Goal: Information Seeking & Learning: Find specific fact

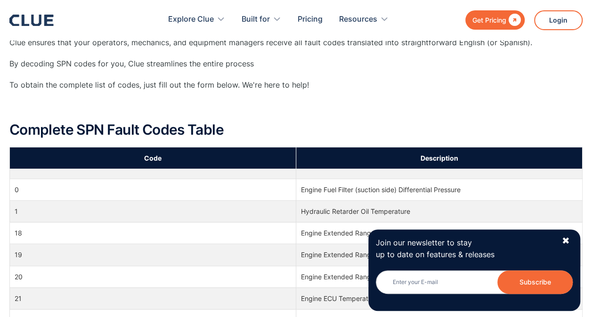
click at [561, 242] on div "✖" at bounding box center [565, 241] width 8 height 12
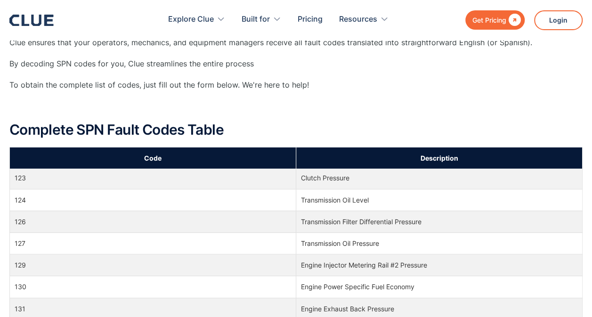
scroll to position [1694, 0]
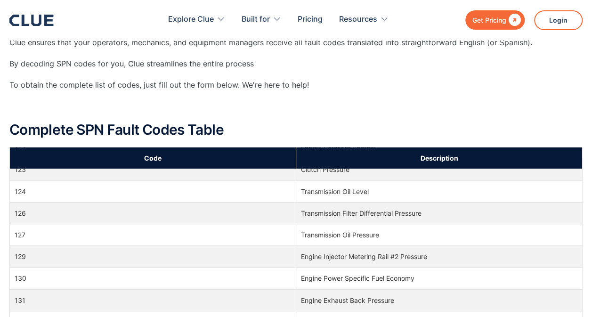
click at [269, 289] on td "131" at bounding box center [153, 300] width 286 height 22
click at [337, 289] on td "Engine Exhaust Back Pressure" at bounding box center [439, 300] width 286 height 22
click at [338, 289] on td "Engine Exhaust Back Pressure" at bounding box center [439, 300] width 286 height 22
click at [256, 289] on td "131" at bounding box center [153, 300] width 286 height 22
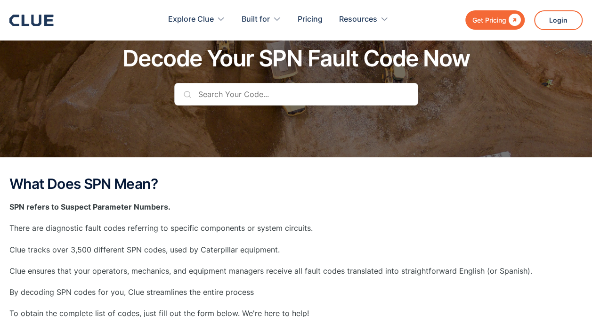
scroll to position [47, 0]
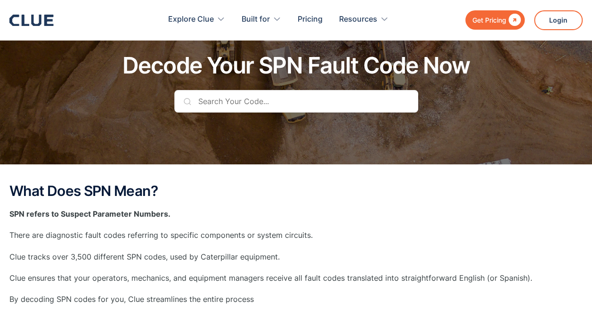
click at [212, 101] on input "text" at bounding box center [296, 101] width 244 height 23
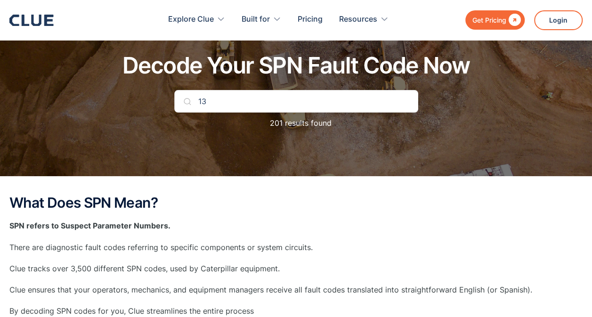
scroll to position [0, 0]
drag, startPoint x: 186, startPoint y: 101, endPoint x: 189, endPoint y: 108, distance: 7.8
click at [186, 101] on img at bounding box center [188, 101] width 8 height 8
click at [318, 125] on p "14 results found" at bounding box center [296, 123] width 66 height 12
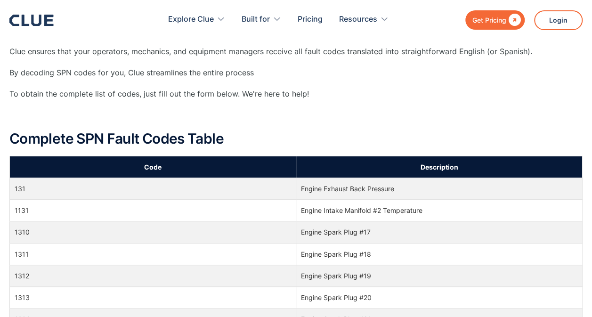
scroll to position [282, 0]
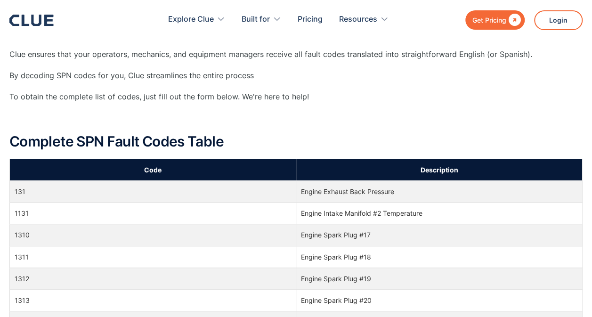
click at [18, 187] on td "131" at bounding box center [153, 192] width 286 height 22
drag, startPoint x: 397, startPoint y: 191, endPoint x: 287, endPoint y: 188, distance: 110.6
click at [287, 188] on tr "131 Engine Exhaust Back Pressure" at bounding box center [296, 192] width 572 height 22
click at [411, 114] on p "‍" at bounding box center [295, 118] width 573 height 12
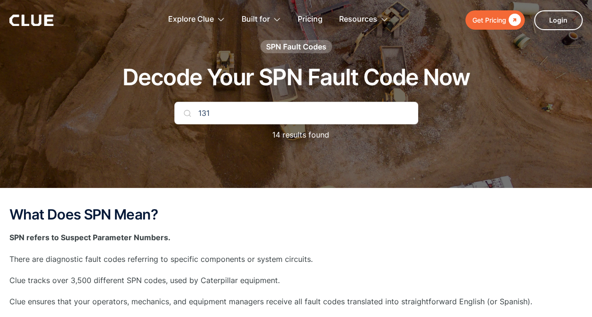
scroll to position [0, 0]
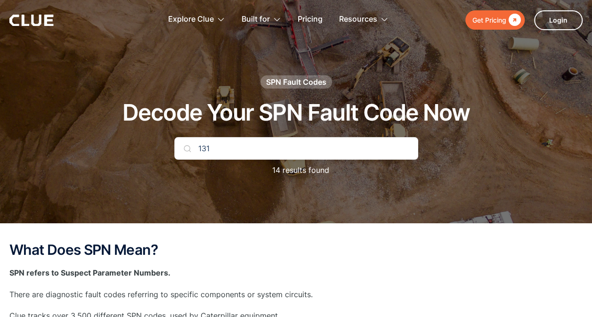
click at [197, 144] on input "131" at bounding box center [296, 148] width 244 height 23
drag, startPoint x: 229, startPoint y: 147, endPoint x: 272, endPoint y: 143, distance: 43.5
click at [272, 143] on input "SPN 131 FMI 2PID" at bounding box center [296, 148] width 244 height 23
drag, startPoint x: 211, startPoint y: 146, endPoint x: 189, endPoint y: 151, distance: 22.6
click at [189, 151] on div "SPN 131" at bounding box center [296, 148] width 244 height 23
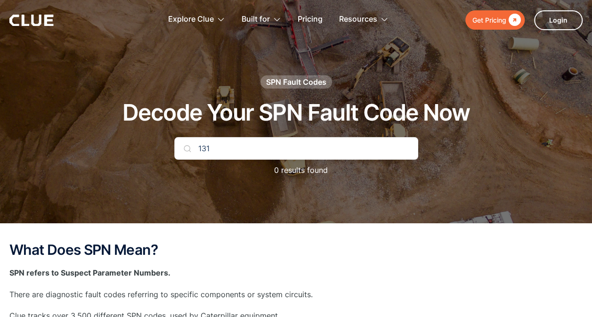
click at [194, 147] on input "131" at bounding box center [296, 148] width 244 height 23
type input "1"
drag, startPoint x: 194, startPoint y: 144, endPoint x: 217, endPoint y: 149, distance: 24.1
click at [217, 149] on input "131" at bounding box center [296, 148] width 244 height 23
drag, startPoint x: 226, startPoint y: 149, endPoint x: 194, endPoint y: 150, distance: 32.5
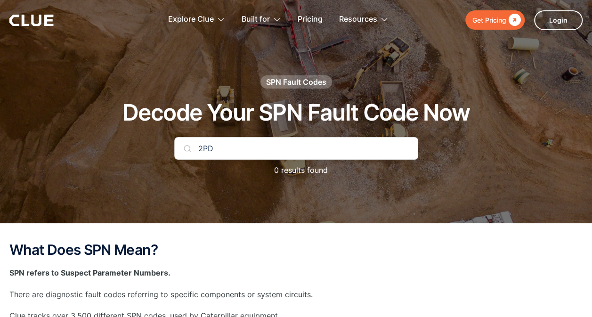
click at [194, 150] on input "2PD" at bounding box center [296, 148] width 244 height 23
type input "131"
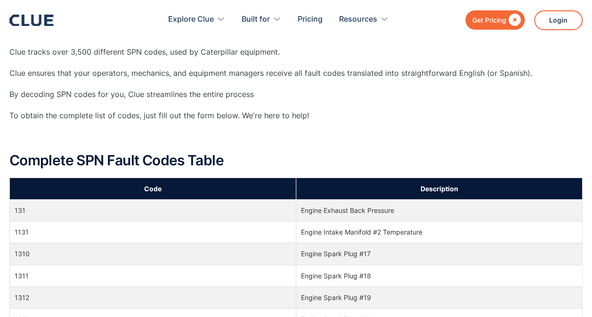
scroll to position [235, 0]
